Goal: Transaction & Acquisition: Purchase product/service

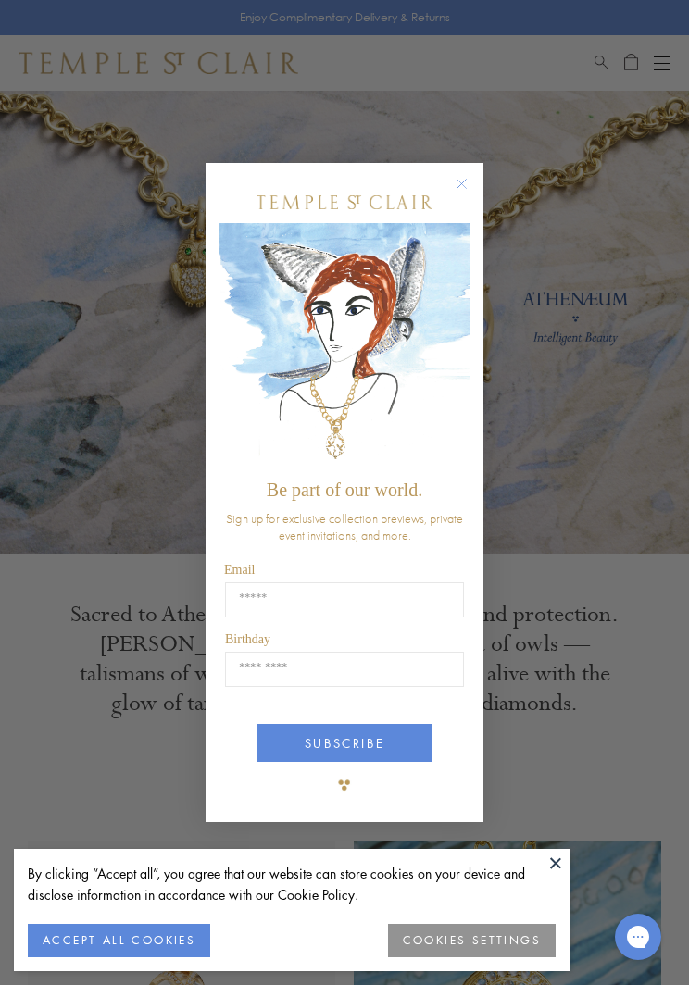
click at [548, 863] on button at bounding box center [556, 863] width 28 height 28
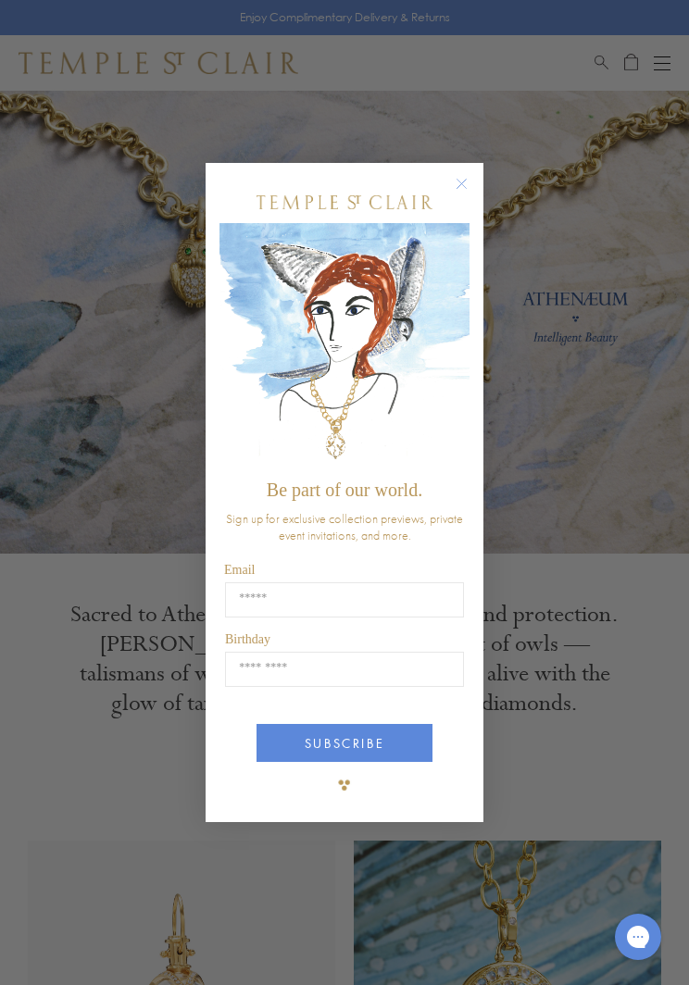
click at [608, 718] on div "Close dialog Be part of our world. Sign up for exclusive collection previews, p…" at bounding box center [344, 492] width 689 height 985
click at [460, 178] on circle "Close dialog" at bounding box center [462, 184] width 22 height 22
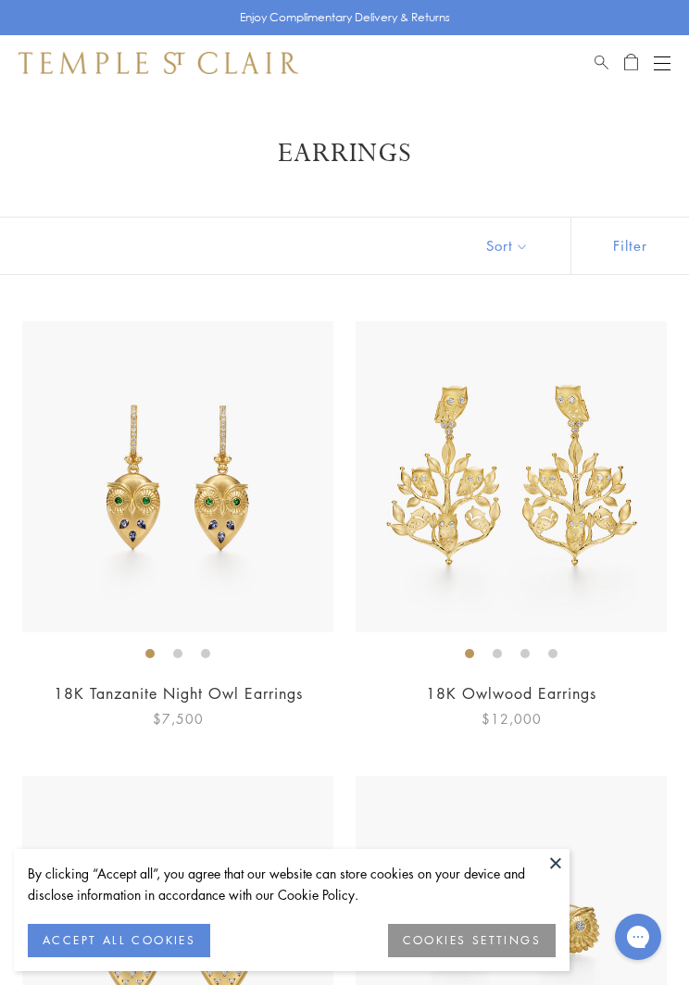
click at [559, 854] on button at bounding box center [556, 863] width 28 height 28
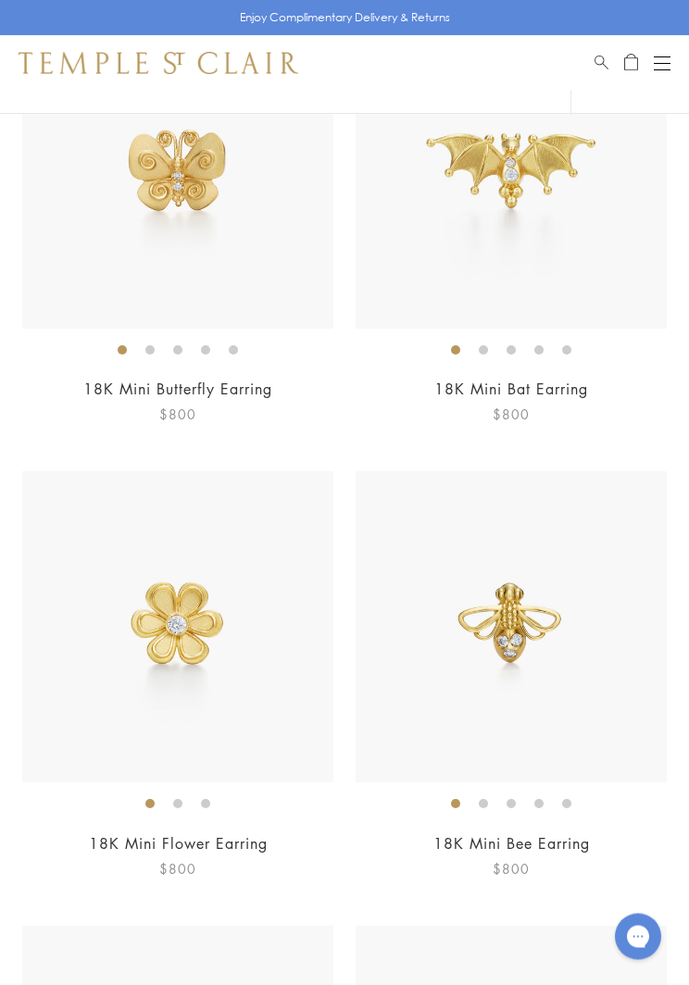
scroll to position [2122, 0]
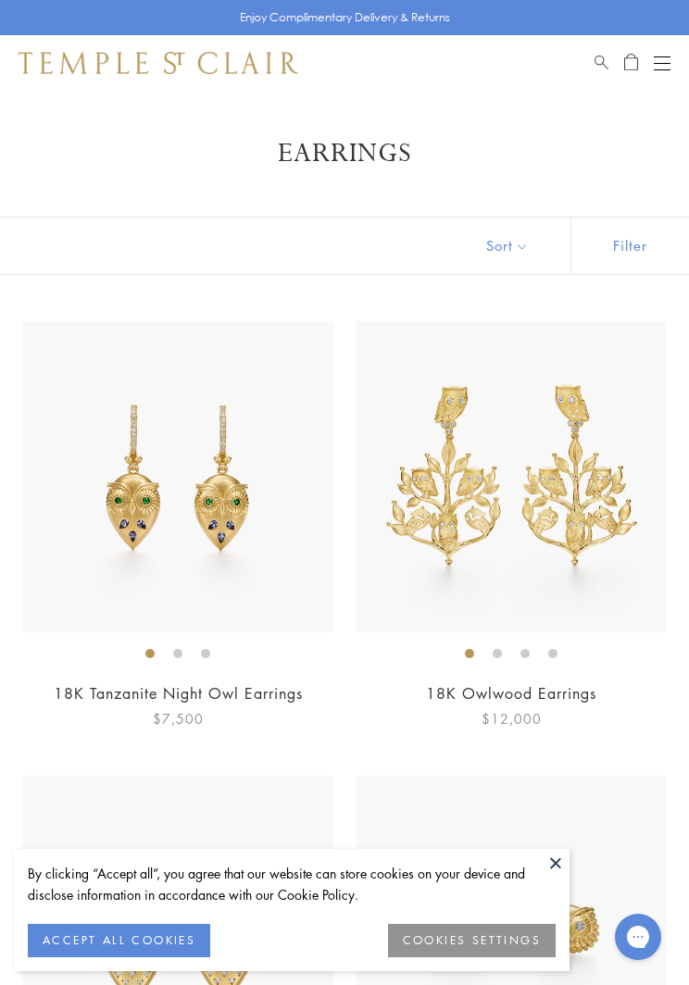
click at [668, 54] on button "Open navigation" at bounding box center [662, 63] width 17 height 22
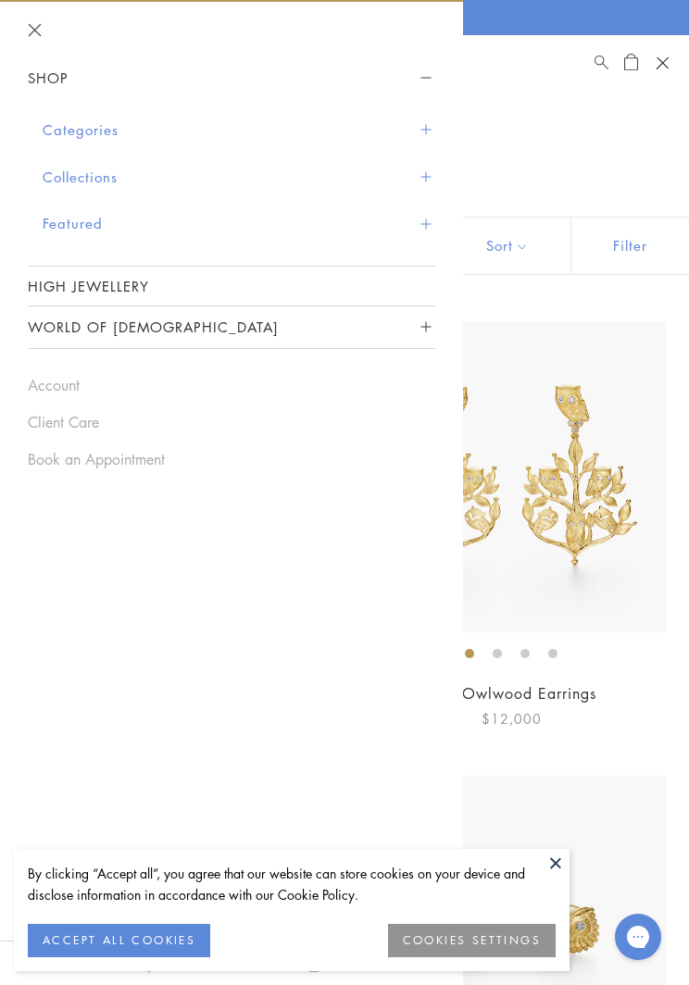
click at [660, 47] on div "Shop Shop Categories Amulets Pendants & Charms Lockets Chains & Leather Cords E…" at bounding box center [344, 63] width 689 height 56
click at [667, 58] on div "Open navigation" at bounding box center [661, 62] width 12 height 12
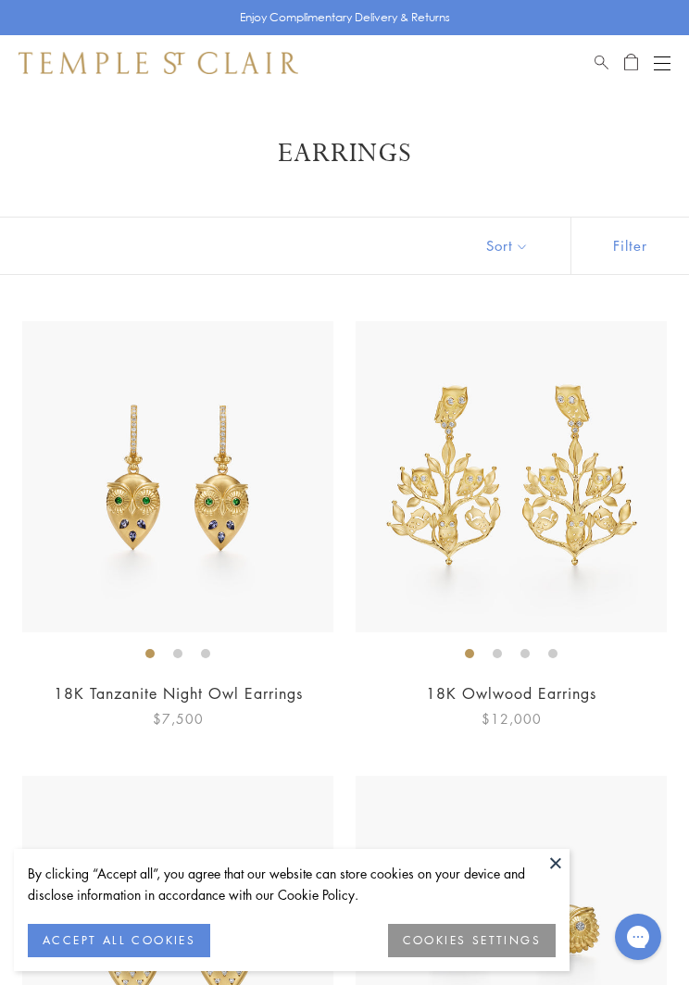
click at [558, 861] on button at bounding box center [556, 863] width 28 height 28
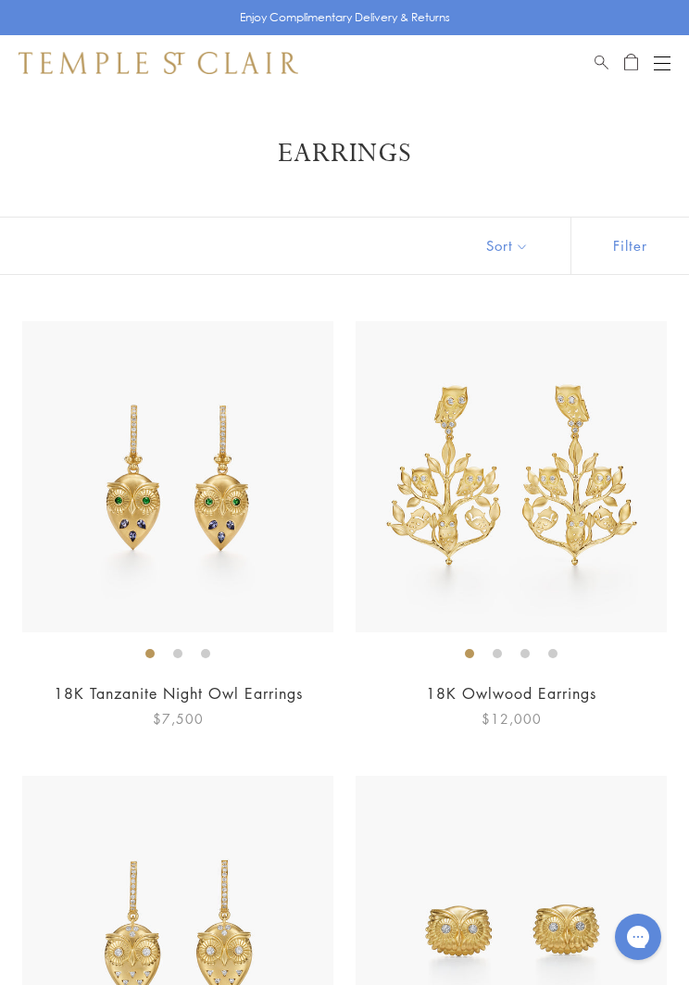
click at [505, 142] on h1 "Earrings" at bounding box center [344, 153] width 596 height 33
click at [501, 79] on div "Shop Shop Categories Amulets Pendants & Charms Lockets Chains & Leather Cords E…" at bounding box center [344, 63] width 689 height 56
